Goal: Information Seeking & Learning: Learn about a topic

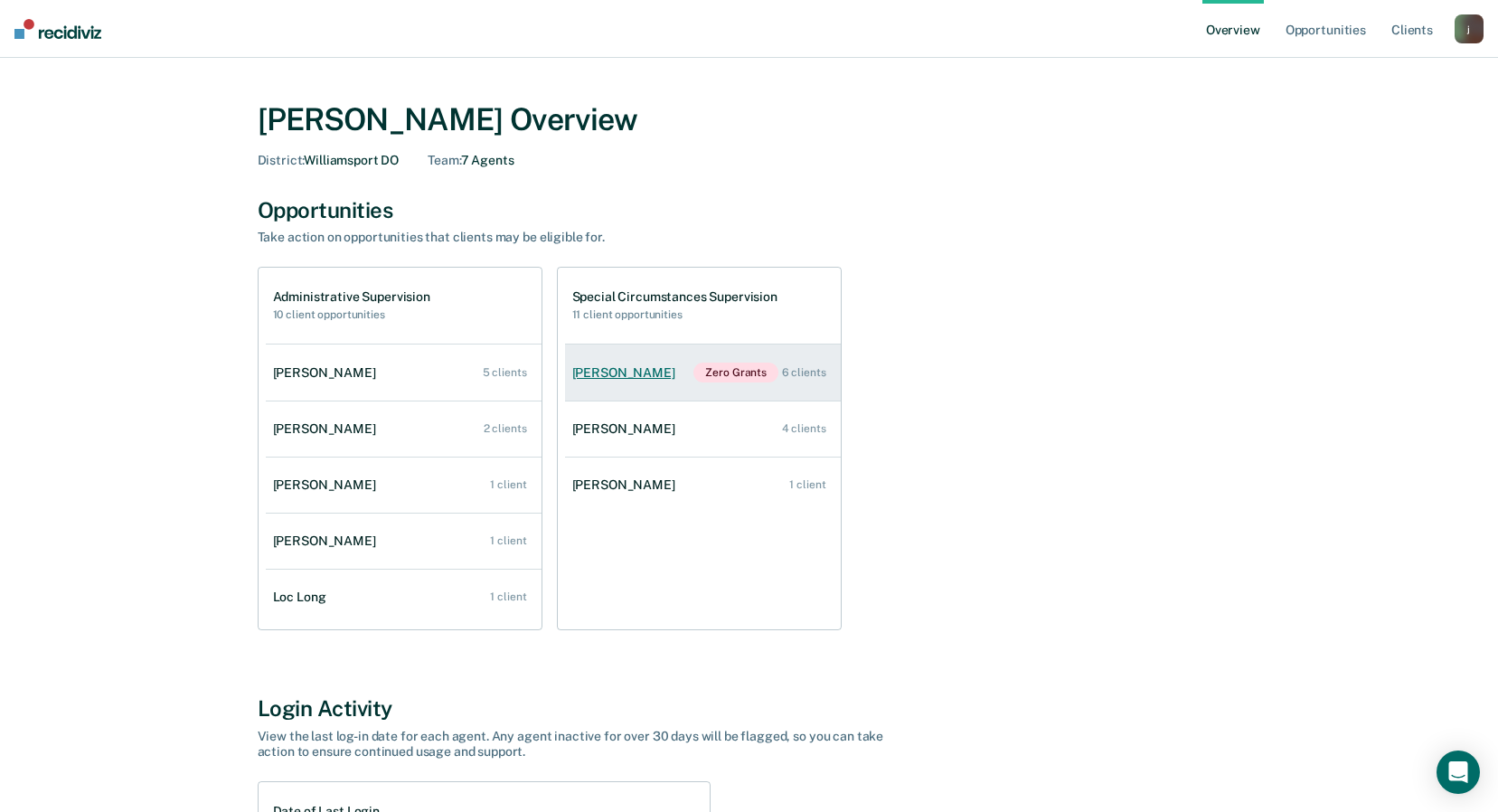
click at [802, 373] on div "6 clients" at bounding box center [804, 372] width 44 height 12
